Goal: Task Accomplishment & Management: Manage account settings

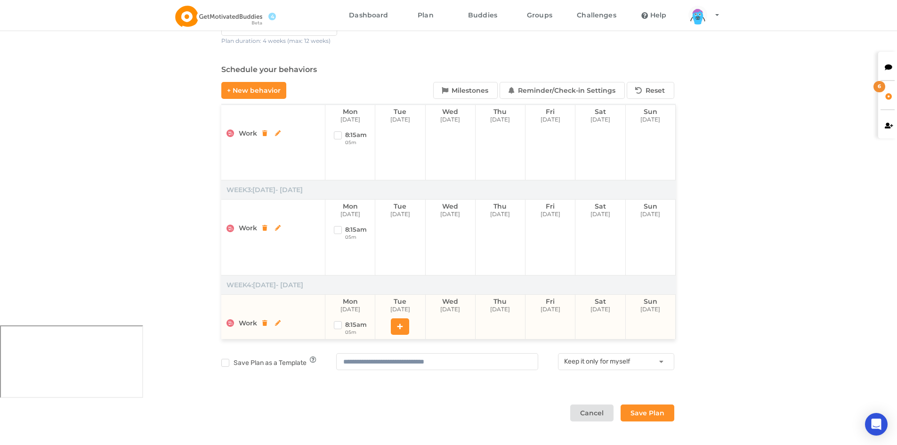
scroll to position [92, 0]
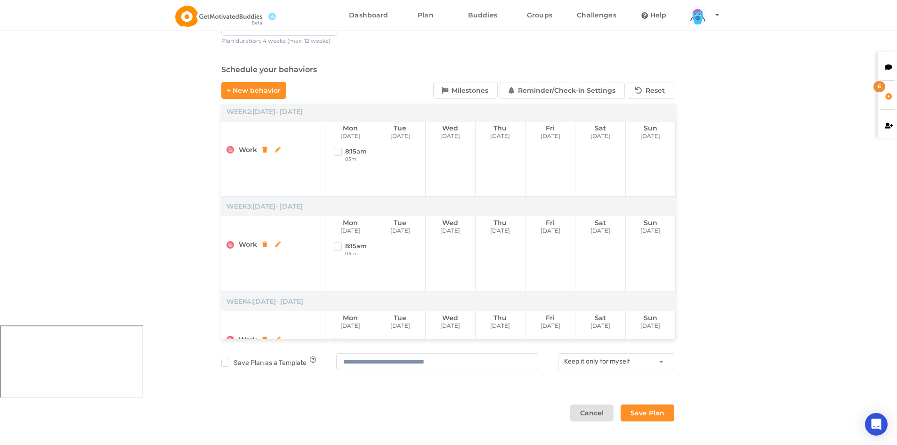
click at [886, 69] on icon at bounding box center [888, 66] width 8 height 7
click at [747, 103] on div "[PERSON_NAME]" at bounding box center [793, 108] width 154 height 12
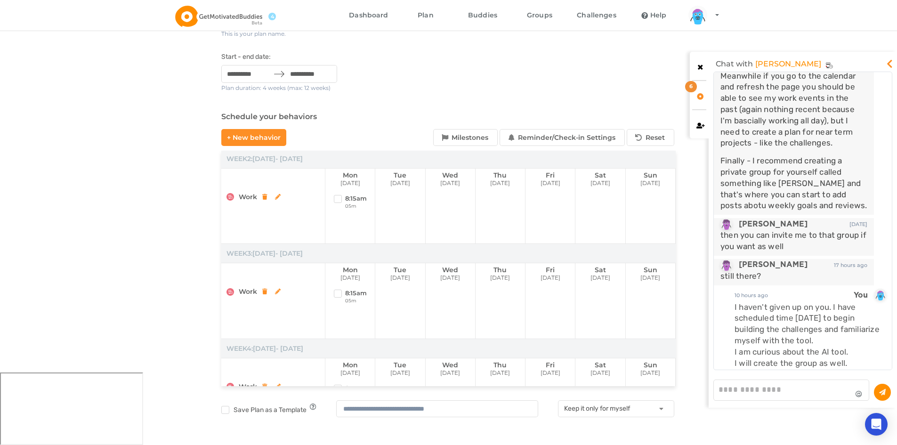
scroll to position [121, 0]
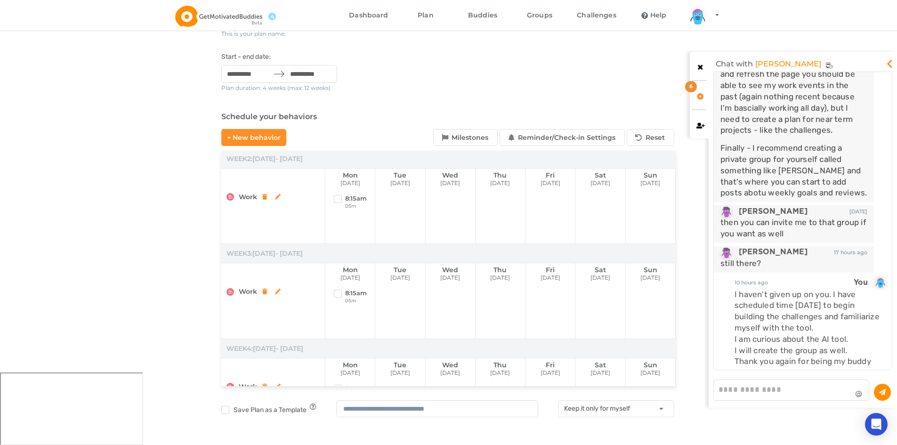
click at [592, 91] on div "**********" at bounding box center [448, 233] width 454 height 470
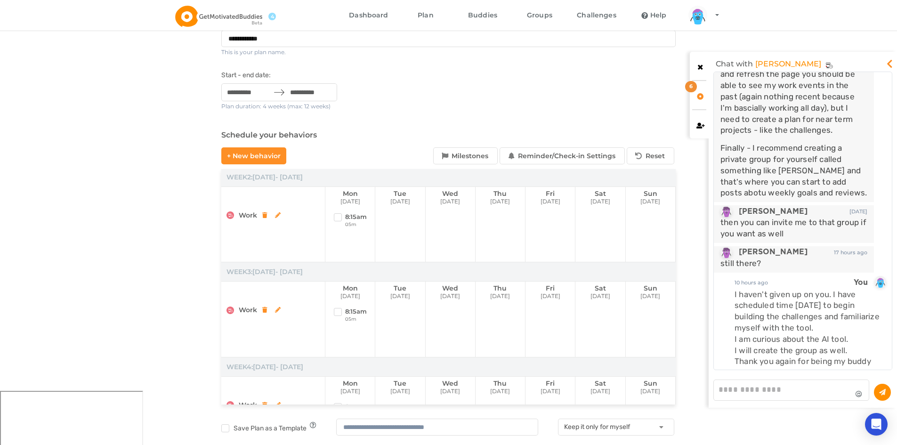
scroll to position [120, 0]
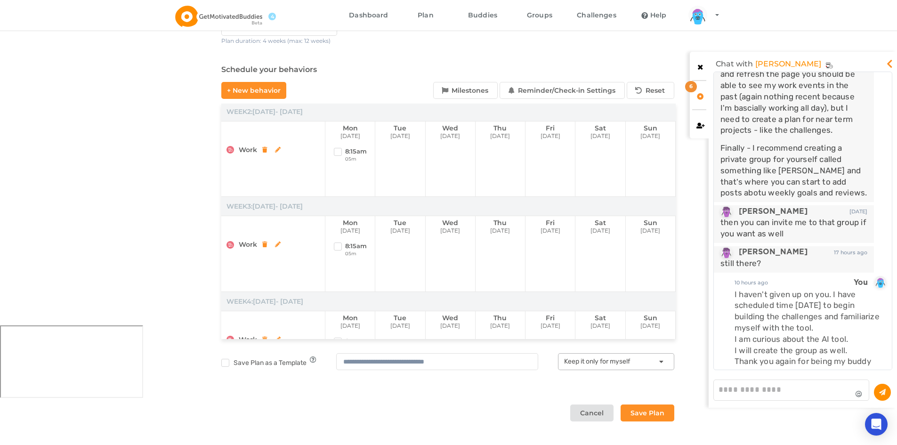
click at [630, 368] on button "Keep it only for myself" at bounding box center [616, 361] width 116 height 17
click at [439, 390] on div "**********" at bounding box center [448, 186] width 454 height 470
click at [655, 415] on button "Save Plan" at bounding box center [647, 412] width 54 height 17
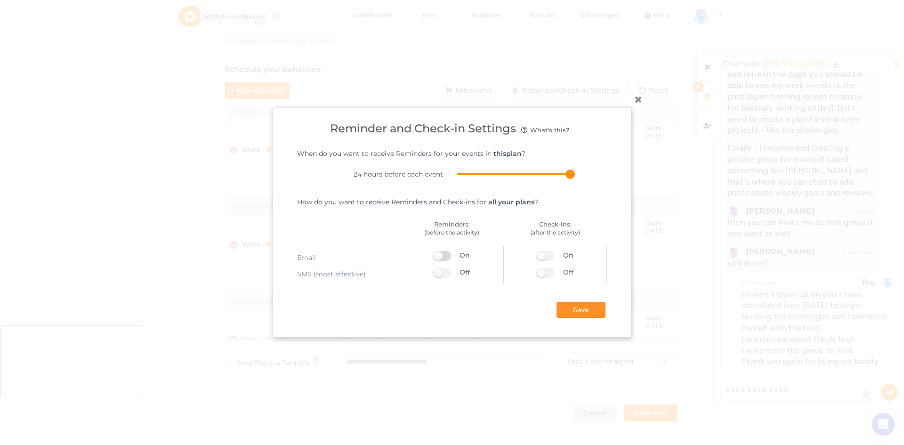
click at [444, 257] on label at bounding box center [444, 256] width 23 height 10
click at [438, 273] on label at bounding box center [444, 273] width 23 height 10
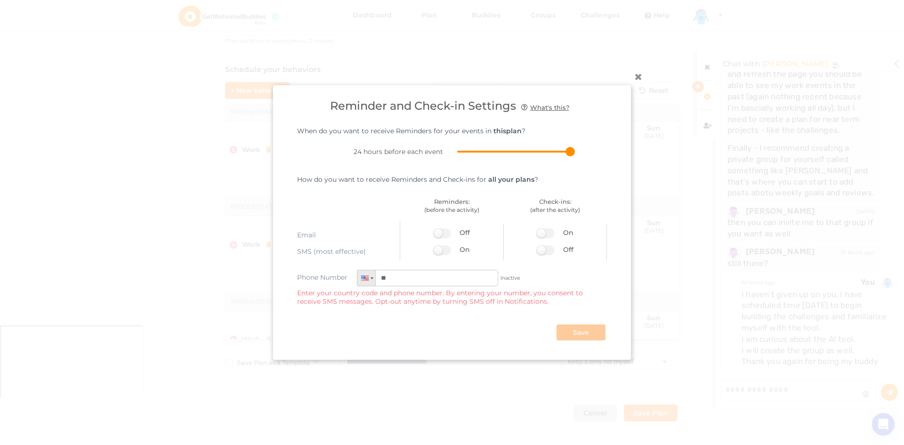
click at [438, 280] on input "**" at bounding box center [427, 278] width 141 height 16
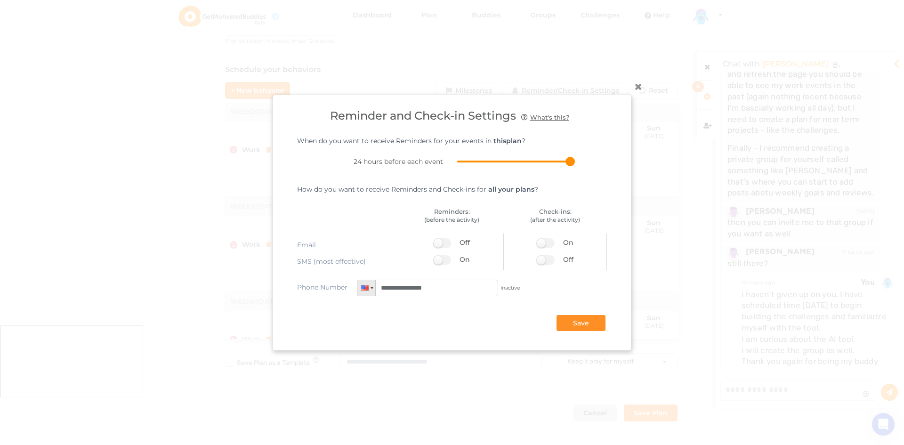
type input "**********"
click at [444, 317] on div "Save" at bounding box center [452, 313] width 310 height 35
drag, startPoint x: 445, startPoint y: 262, endPoint x: 451, endPoint y: 263, distance: 5.7
click at [445, 262] on label at bounding box center [444, 260] width 23 height 10
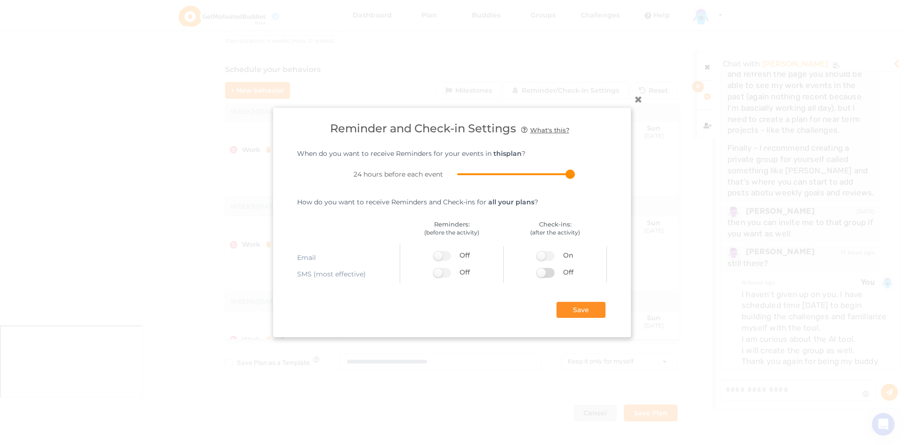
click at [541, 272] on label at bounding box center [548, 273] width 23 height 10
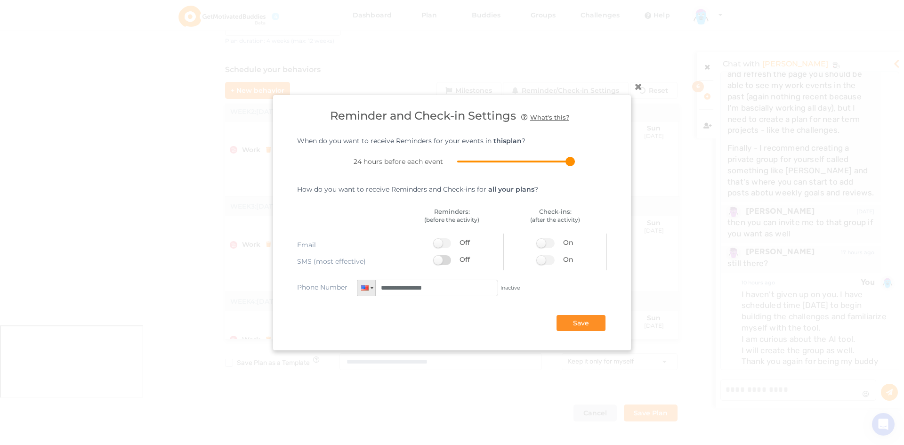
click at [440, 261] on label at bounding box center [444, 260] width 23 height 10
click at [570, 322] on button "Save" at bounding box center [580, 322] width 49 height 16
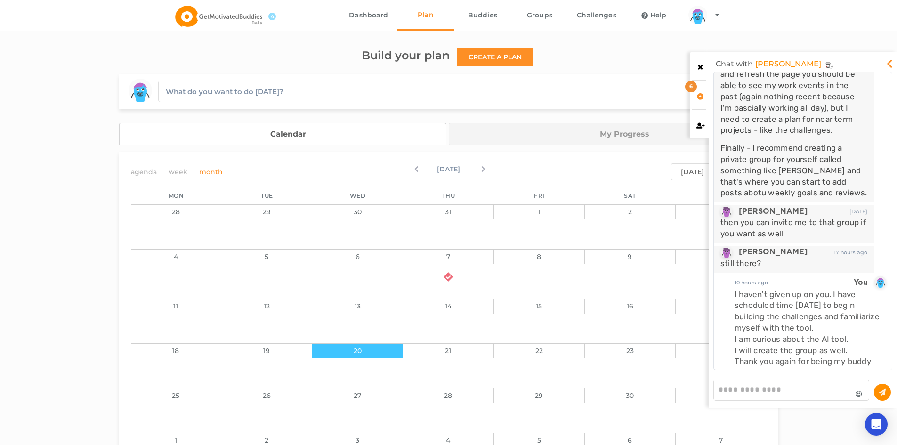
click at [533, 140] on link "My Progress" at bounding box center [613, 134] width 329 height 22
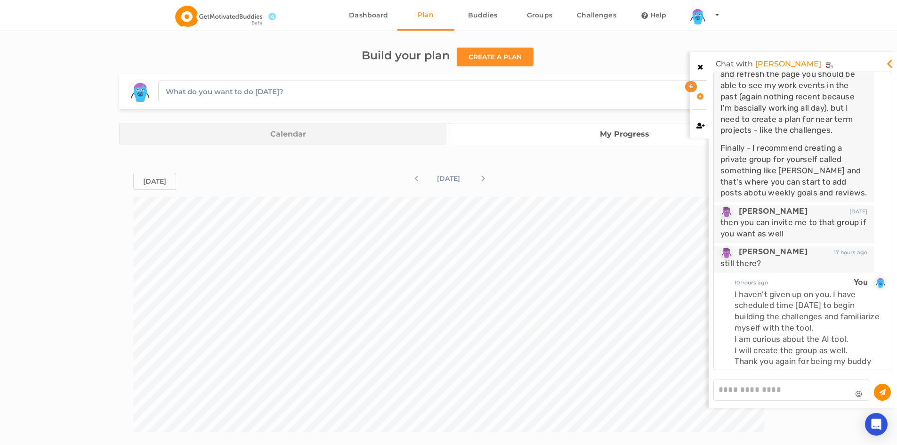
click at [392, 141] on link "Calendar" at bounding box center [282, 134] width 327 height 22
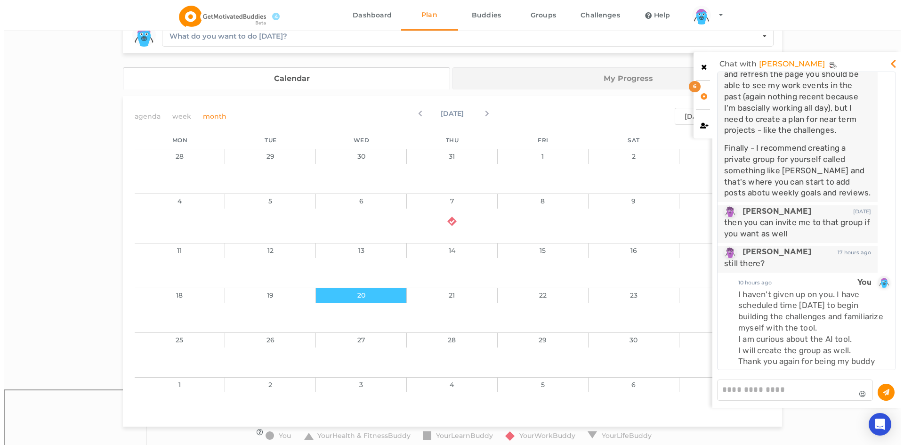
scroll to position [40, 0]
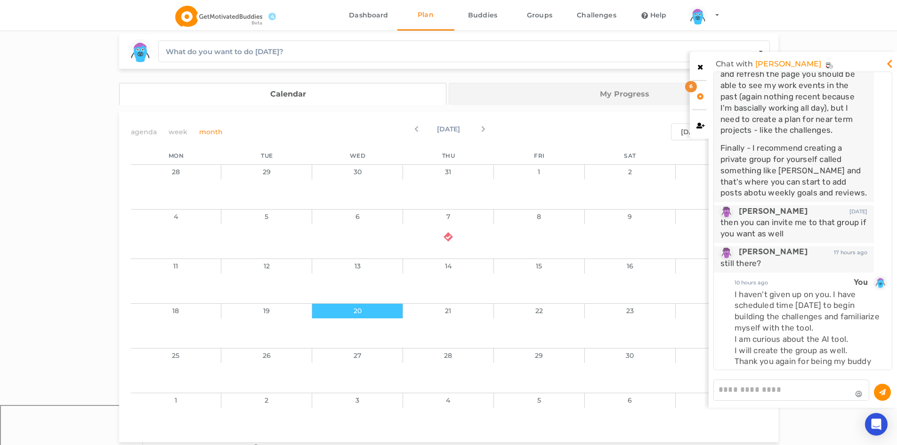
click at [481, 123] on icon at bounding box center [470, 126] width 21 height 7
click at [414, 129] on icon at bounding box center [424, 126] width 21 height 7
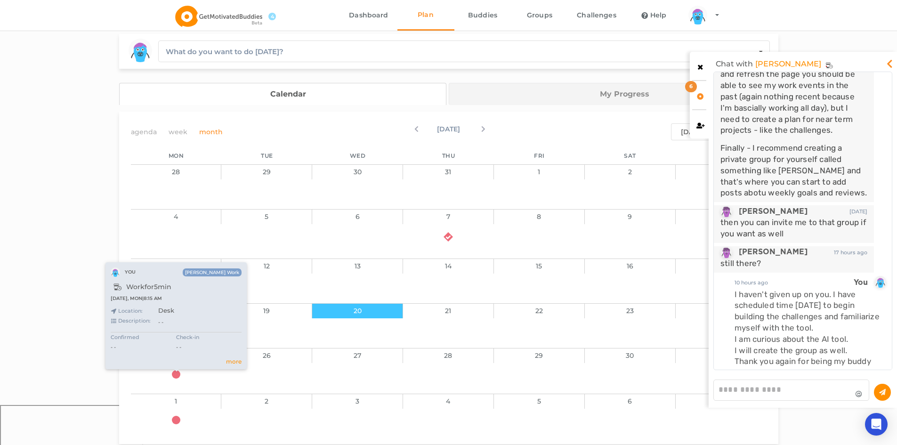
click at [175, 375] on icon at bounding box center [176, 374] width 8 height 8
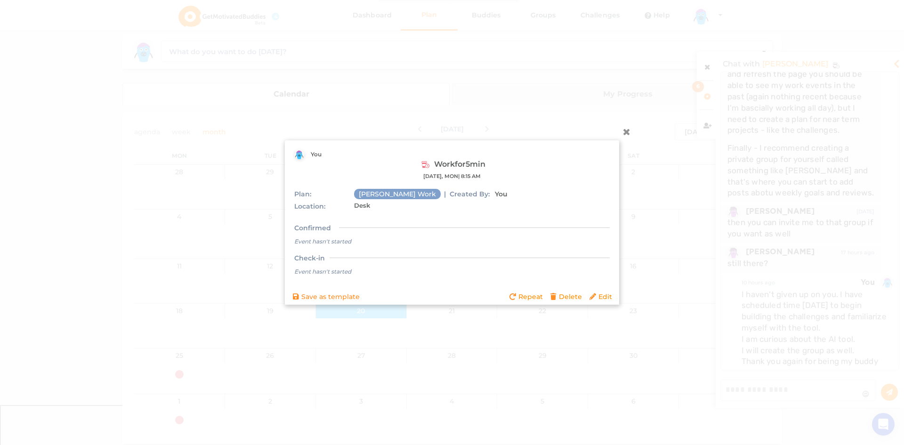
click at [488, 199] on div "Plan: [PERSON_NAME] Work | Created By: You Location: Desk Confirmed Event hasn'…" at bounding box center [451, 233] width 315 height 88
click at [595, 295] on icon at bounding box center [593, 296] width 8 height 7
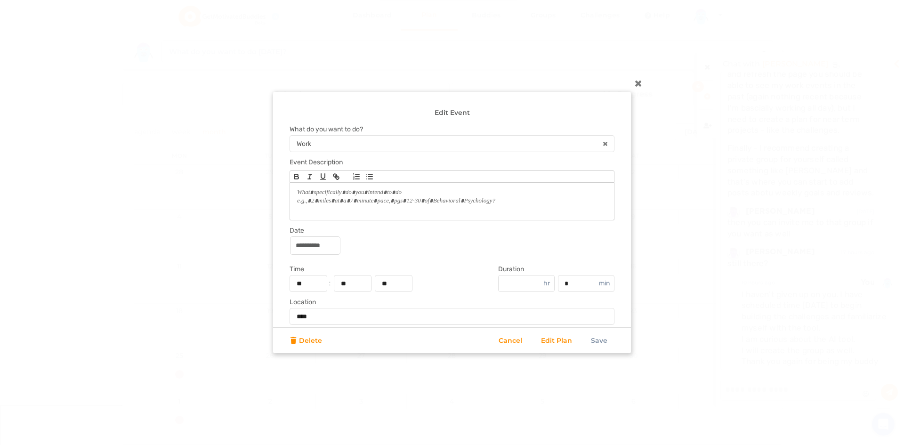
drag, startPoint x: 511, startPoint y: 204, endPoint x: 255, endPoint y: 179, distance: 257.7
click at [255, 179] on div "**********" at bounding box center [452, 222] width 904 height 445
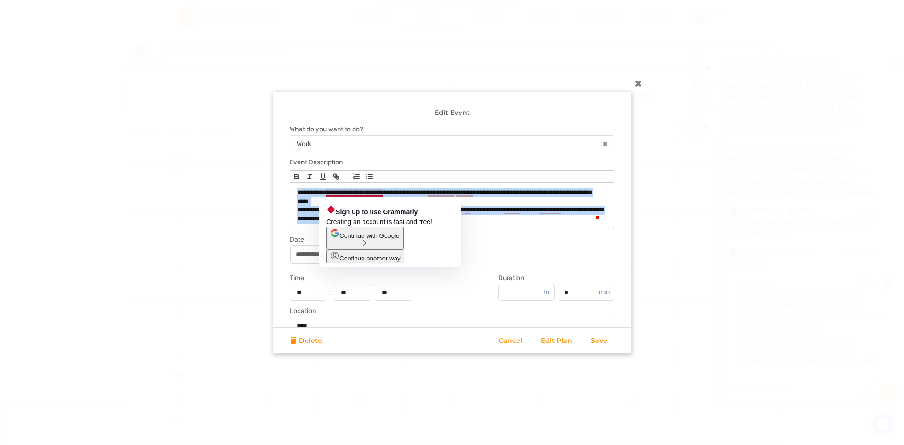
click at [372, 239] on span "Continue with Google" at bounding box center [369, 235] width 60 height 7
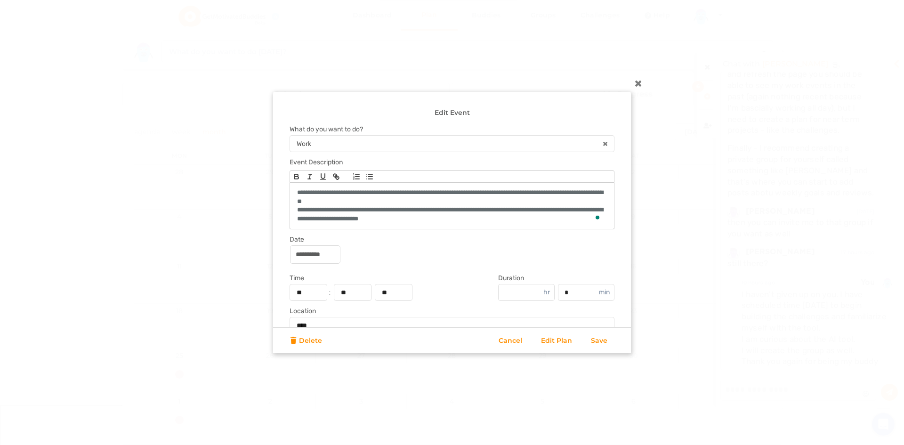
click at [400, 261] on div "**********" at bounding box center [451, 253] width 325 height 17
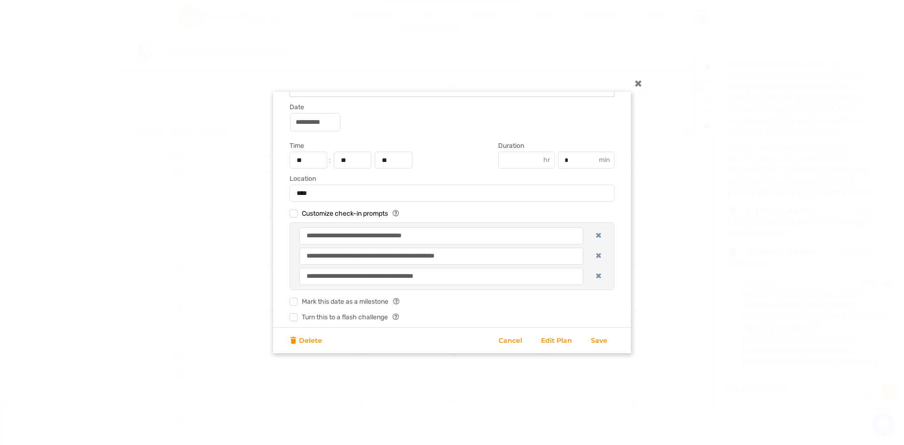
scroll to position [161, 0]
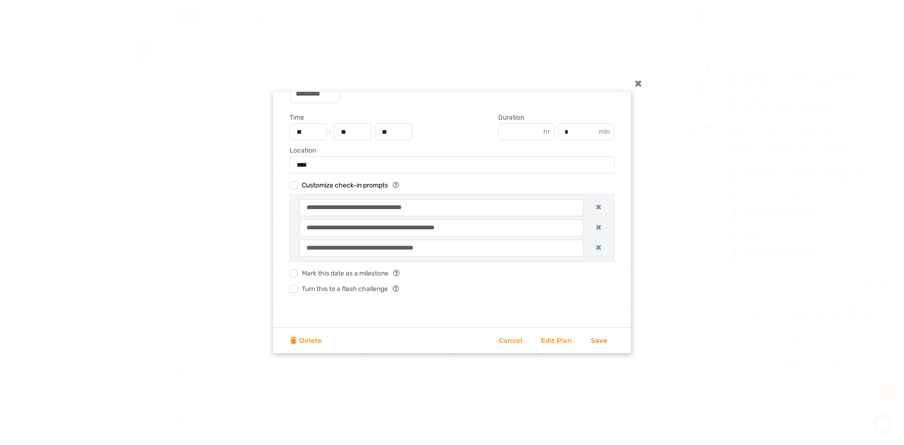
click at [603, 339] on link "Save" at bounding box center [599, 340] width 16 height 8
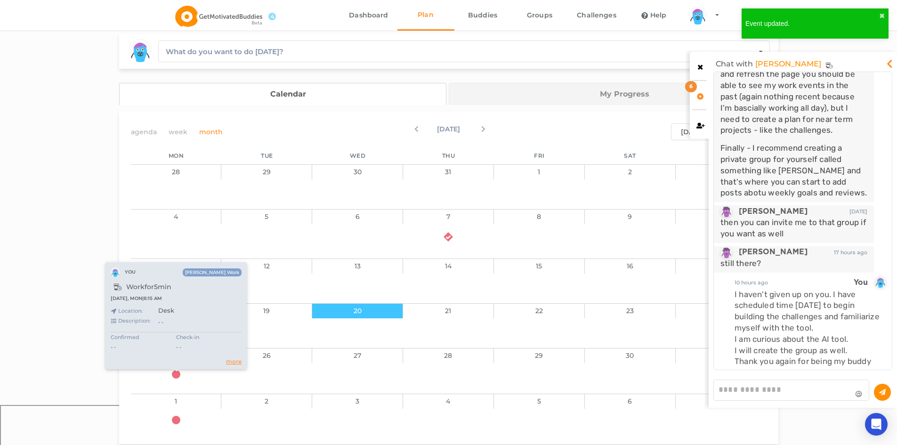
click at [231, 360] on link "more" at bounding box center [234, 361] width 16 height 9
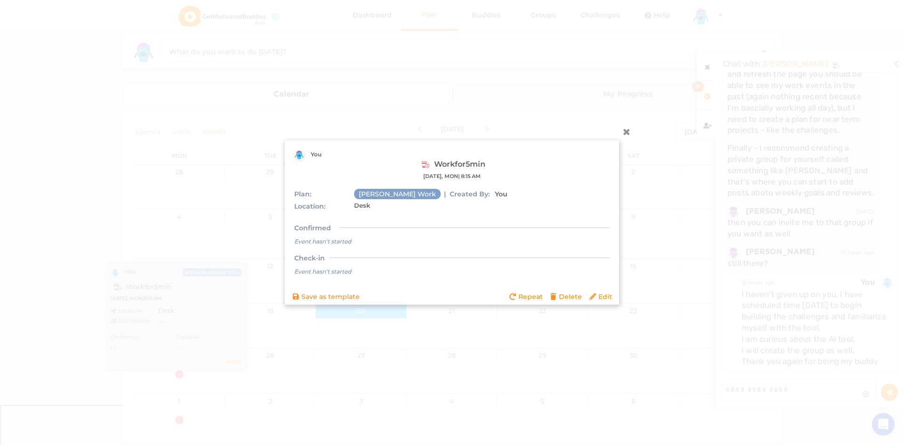
click at [606, 296] on span "Edit" at bounding box center [605, 296] width 14 height 8
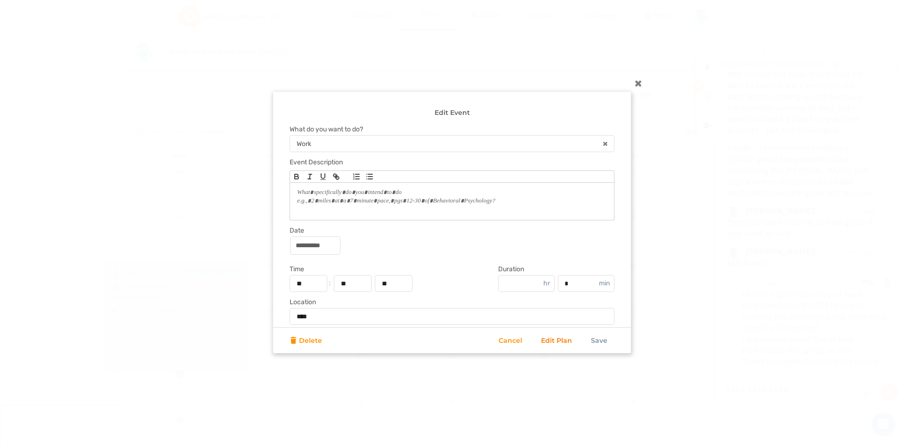
click at [552, 338] on link "Edit Plan" at bounding box center [556, 340] width 31 height 8
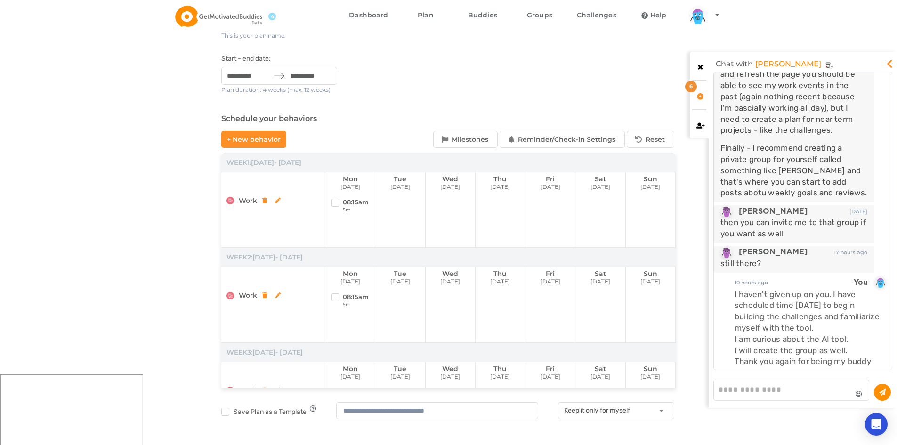
scroll to position [120, 0]
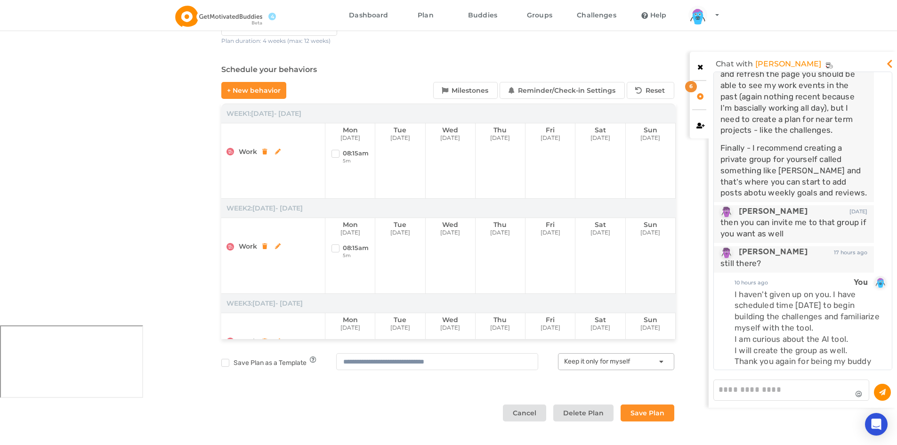
click at [621, 364] on div "Keep it only for myself" at bounding box center [597, 361] width 66 height 7
click at [583, 393] on span "Share it with everyone" at bounding box center [614, 396] width 78 height 8
click at [656, 413] on button "Save Plan" at bounding box center [647, 412] width 54 height 17
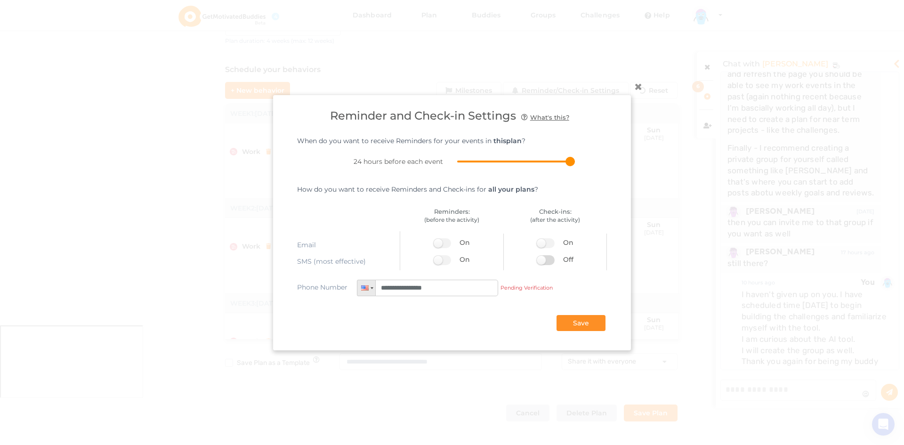
click at [539, 262] on label at bounding box center [548, 260] width 23 height 10
click at [578, 323] on button "Save" at bounding box center [580, 322] width 49 height 16
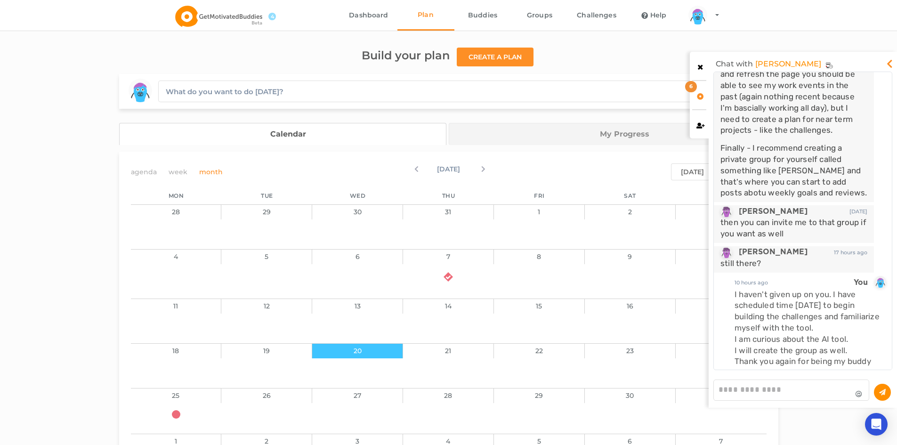
click at [747, 389] on textarea at bounding box center [791, 389] width 156 height 21
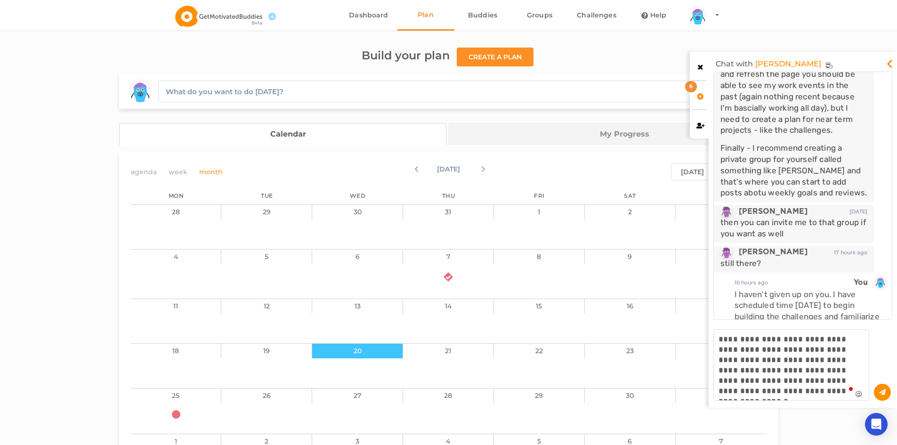
type textarea "**********"
